Goal: Task Accomplishment & Management: Manage account settings

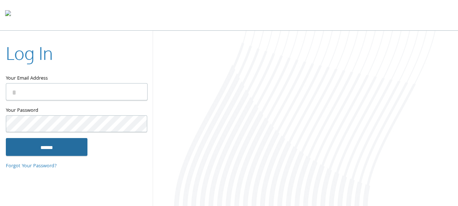
type input "**********"
click at [74, 152] on input "******" at bounding box center [47, 146] width 82 height 17
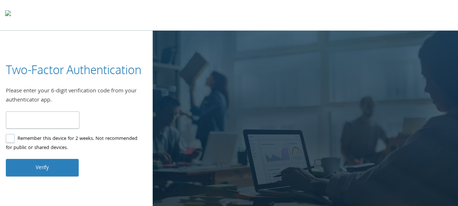
type input "******"
